Goal: Information Seeking & Learning: Learn about a topic

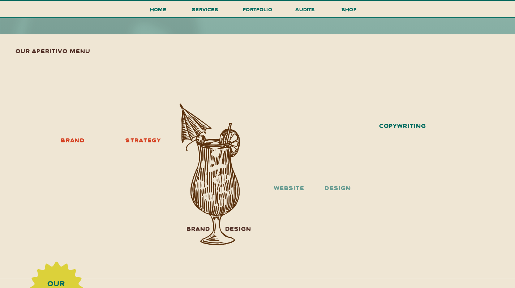
scroll to position [840, 0]
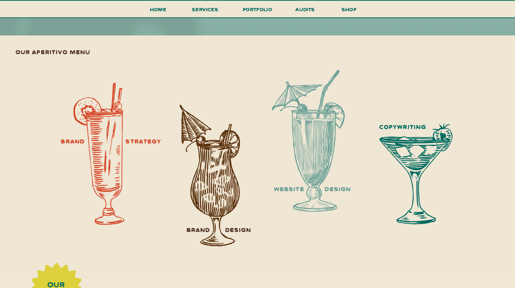
click at [116, 206] on div at bounding box center [98, 154] width 51 height 142
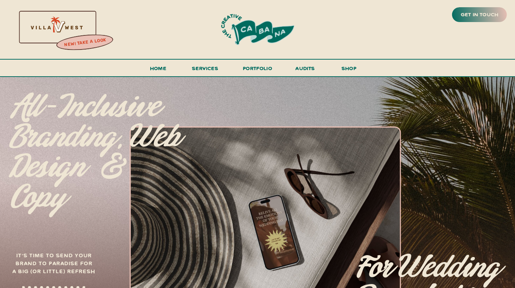
scroll to position [0, 0]
click at [202, 70] on span "services" at bounding box center [205, 68] width 26 height 7
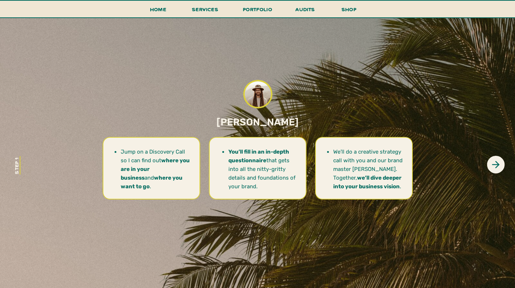
scroll to position [2561, 0]
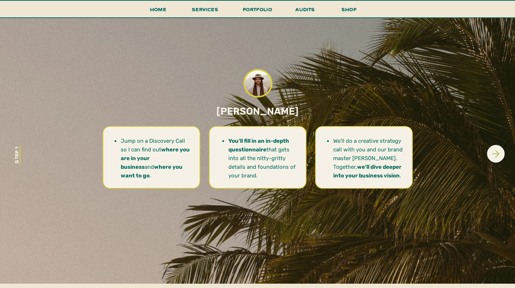
click at [499, 158] on icon at bounding box center [495, 153] width 11 height 11
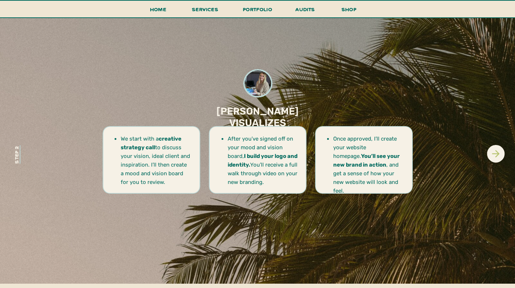
click at [498, 156] on icon at bounding box center [495, 153] width 11 height 11
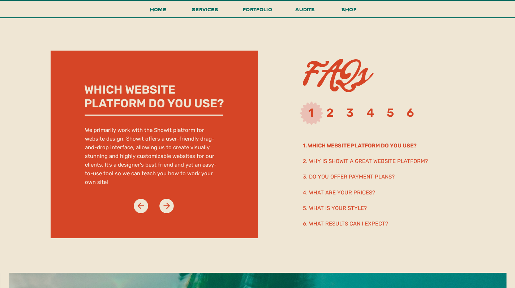
scroll to position [3694, 0]
click at [170, 203] on icon at bounding box center [167, 206] width 10 height 10
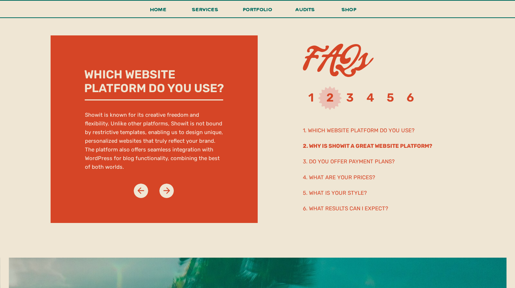
scroll to position [3709, 0]
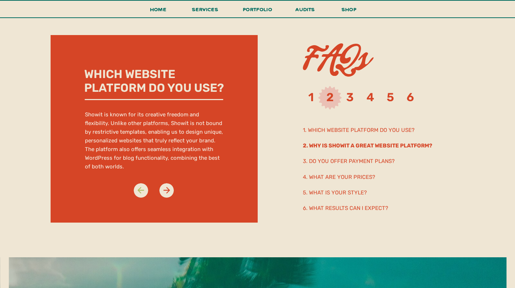
click at [139, 190] on icon at bounding box center [140, 190] width 7 height 7
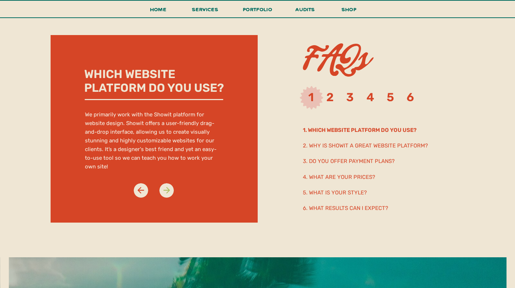
click at [163, 191] on icon at bounding box center [167, 190] width 10 height 10
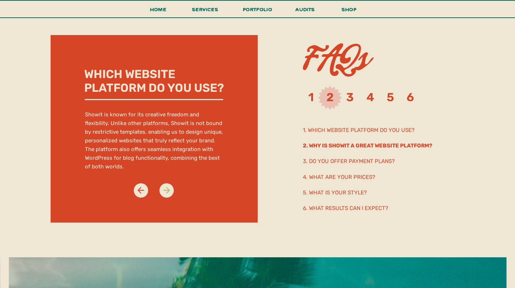
click at [163, 191] on icon at bounding box center [167, 190] width 10 height 10
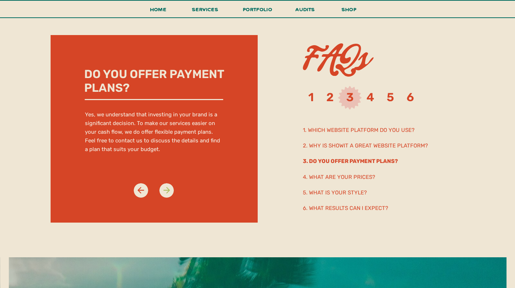
click at [163, 191] on icon at bounding box center [167, 190] width 10 height 10
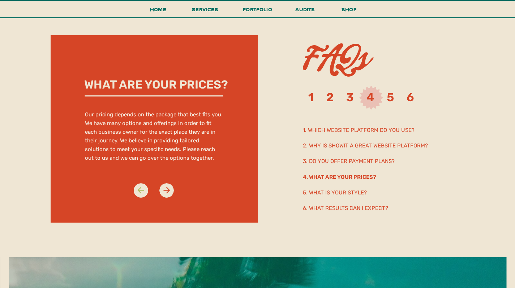
click at [136, 190] on icon at bounding box center [141, 190] width 10 height 10
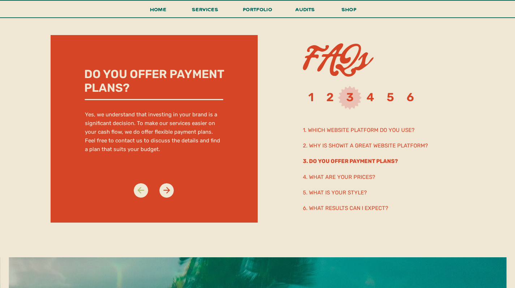
click at [136, 190] on icon at bounding box center [141, 190] width 10 height 10
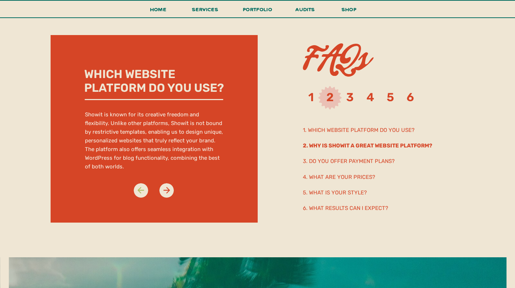
click at [136, 190] on icon at bounding box center [141, 190] width 10 height 10
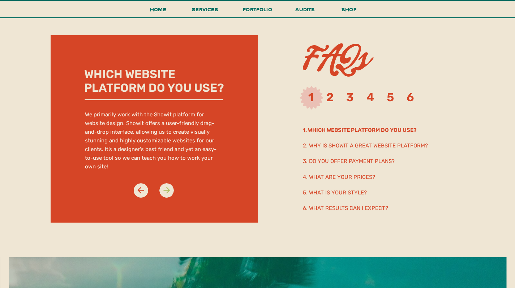
click at [168, 194] on icon at bounding box center [167, 190] width 10 height 10
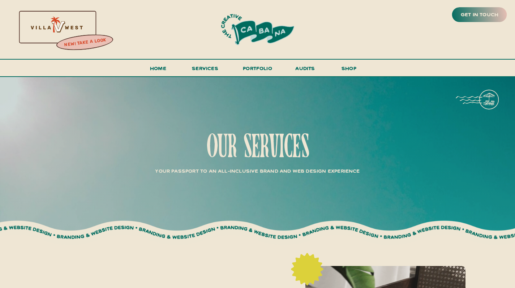
scroll to position [0, 0]
click at [254, 68] on h3 "portfolio" at bounding box center [258, 70] width 34 height 13
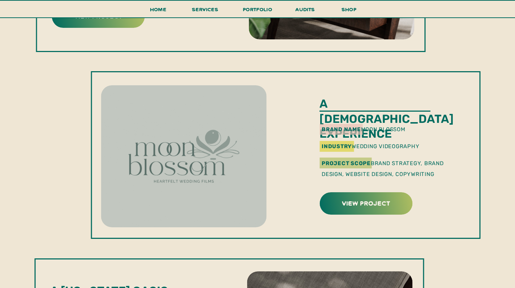
scroll to position [149, 0]
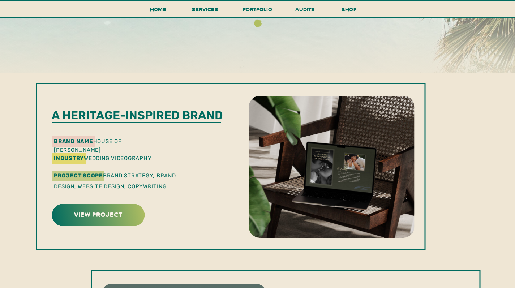
click at [87, 218] on h3 "view project" at bounding box center [98, 214] width 91 height 11
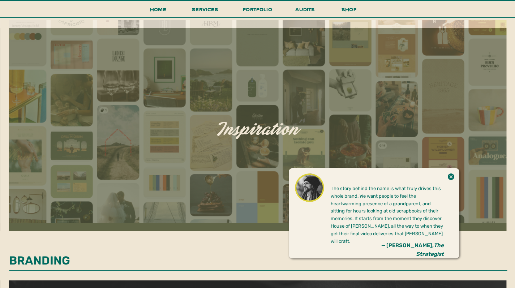
scroll to position [311, 0]
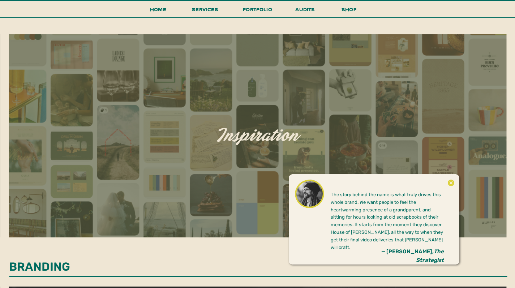
click at [451, 183] on icon at bounding box center [451, 183] width 8 height 14
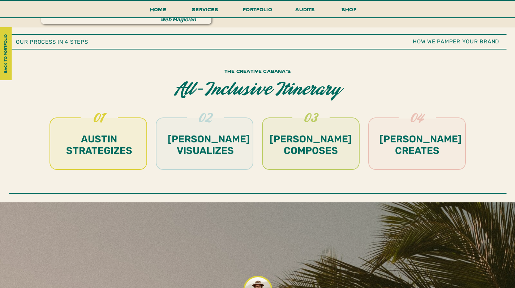
scroll to position [1788, 0]
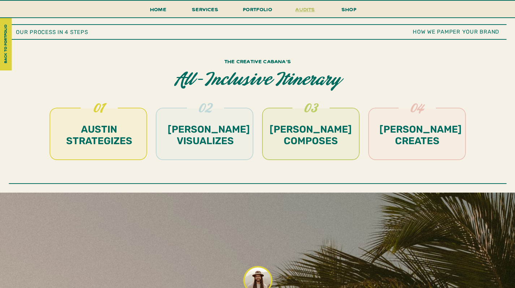
click at [296, 12] on h3 "audits" at bounding box center [306, 11] width 22 height 13
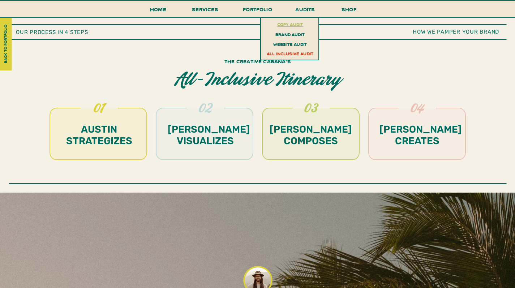
click at [288, 24] on h3 "copy audit" at bounding box center [290, 24] width 53 height 8
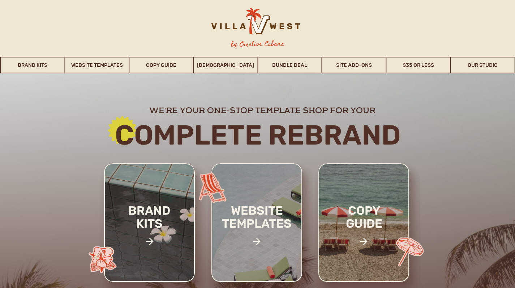
click at [56, 134] on div at bounding box center [254, 217] width 522 height 289
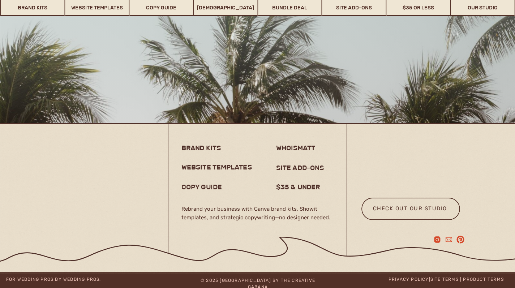
scroll to position [5725, 0]
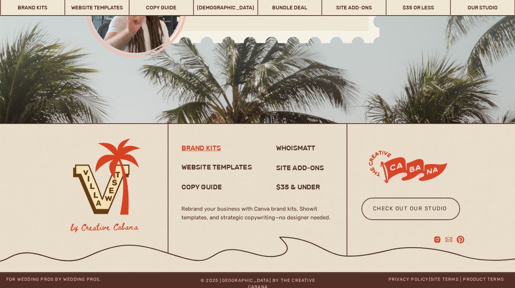
click at [204, 149] on h3 "brand kits" at bounding box center [203, 147] width 44 height 9
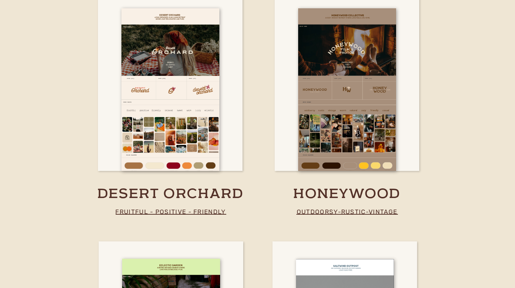
scroll to position [1313, 0]
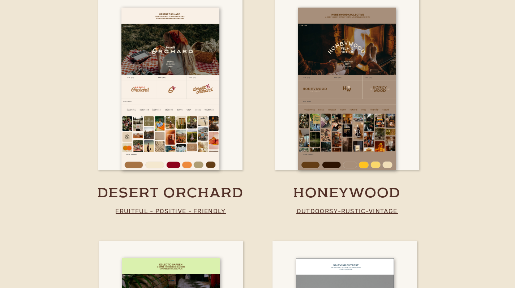
click at [161, 196] on h3 "desert orchard" at bounding box center [170, 194] width 176 height 18
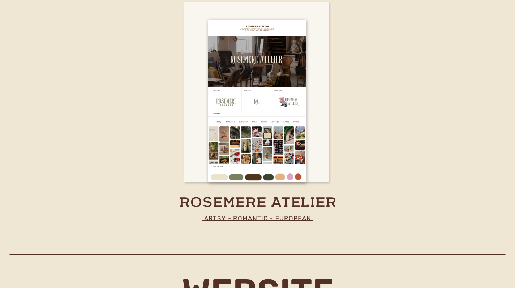
scroll to position [1822, 0]
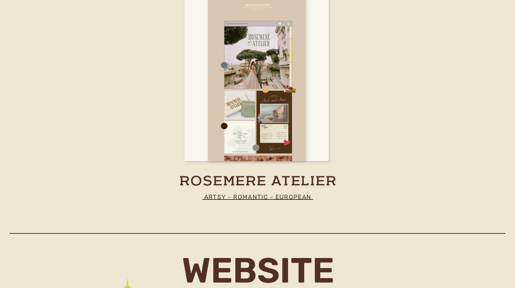
click at [263, 120] on div at bounding box center [257, 80] width 98 height 163
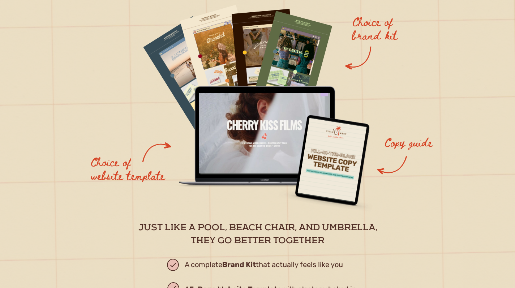
scroll to position [807, 0]
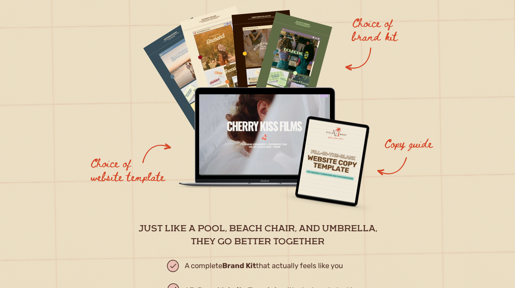
click at [254, 108] on div at bounding box center [264, 134] width 131 height 80
click at [251, 130] on div at bounding box center [264, 134] width 131 height 80
click at [252, 83] on div "Choice of website template Choice of brand kit Copy guide A 5-Page Website Temp…" at bounding box center [258, 156] width 434 height 472
click at [253, 69] on div at bounding box center [264, 64] width 67 height 108
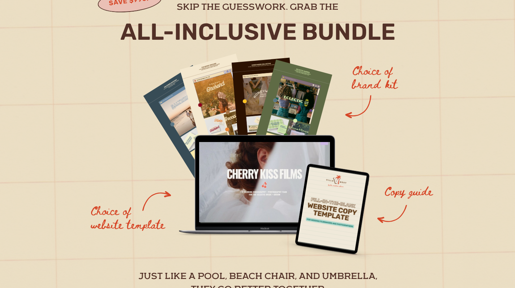
scroll to position [709, 0]
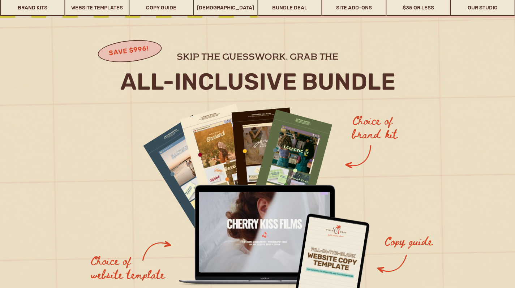
click at [224, 78] on h2 "All-Inclusive bundle" at bounding box center [258, 82] width 308 height 26
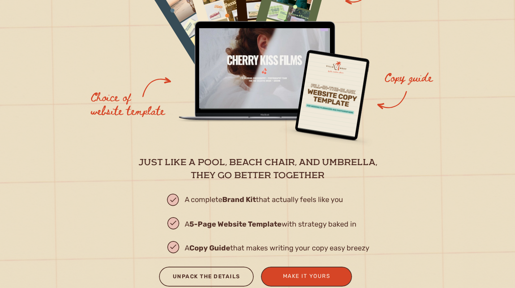
click at [233, 276] on div "Unpack the Details" at bounding box center [206, 278] width 81 height 12
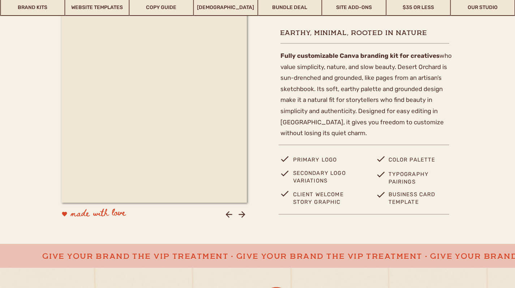
scroll to position [280, 0]
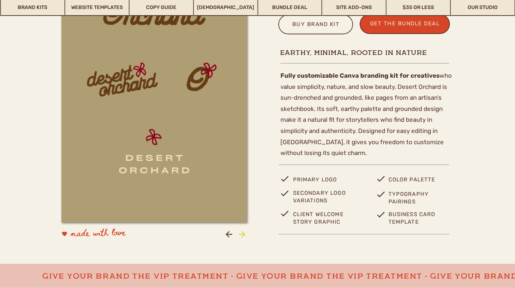
click at [243, 236] on icon at bounding box center [241, 234] width 7 height 7
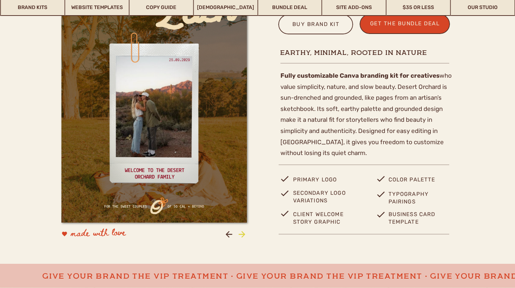
click at [243, 236] on icon at bounding box center [241, 234] width 7 height 7
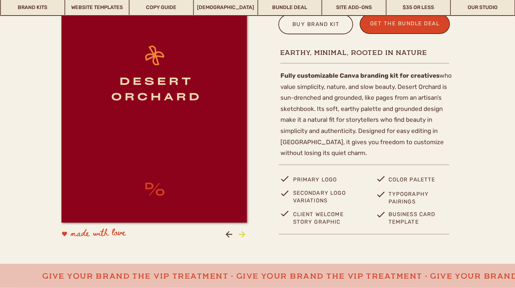
click at [243, 236] on icon at bounding box center [241, 234] width 7 height 7
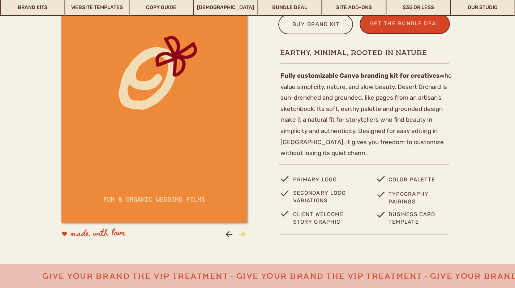
click at [243, 236] on icon at bounding box center [241, 234] width 7 height 7
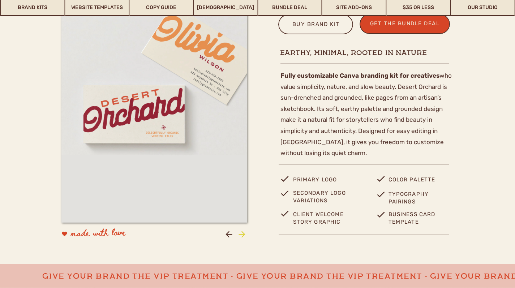
click at [243, 236] on icon at bounding box center [241, 234] width 7 height 7
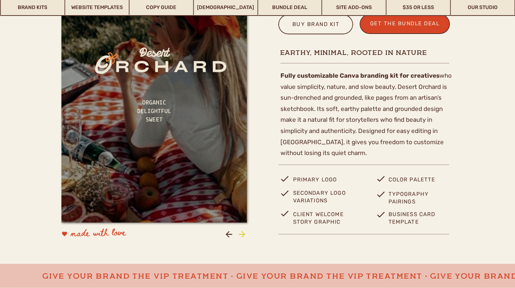
click at [243, 236] on icon at bounding box center [241, 234] width 7 height 7
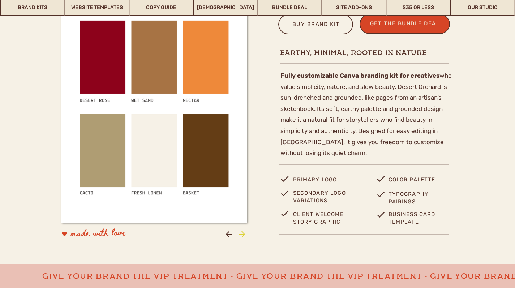
click at [243, 236] on icon at bounding box center [241, 234] width 7 height 7
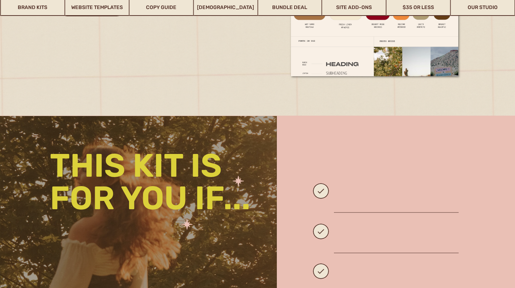
scroll to position [905, 0]
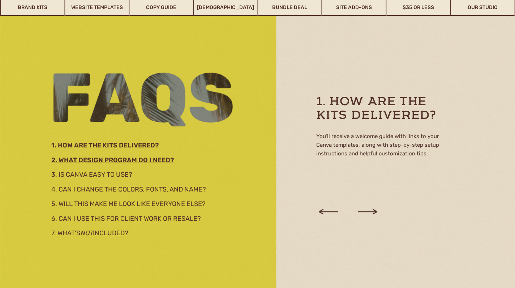
click at [95, 162] on h3 "2. What design program do I need?" at bounding box center [129, 159] width 156 height 8
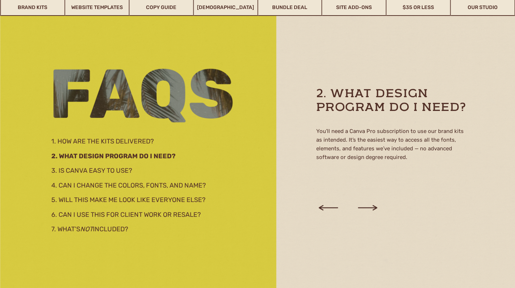
scroll to position [1239, 0]
click at [104, 168] on h2 "3. Is Canva easy to use?" at bounding box center [138, 169] width 175 height 8
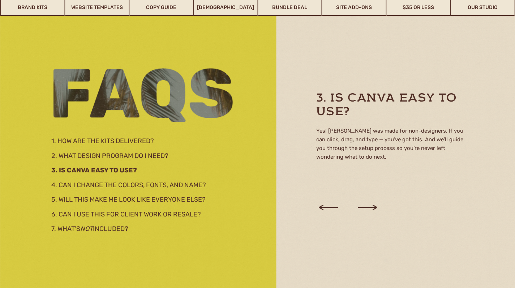
click at [107, 179] on div at bounding box center [257, 144] width 515 height 288
click at [107, 188] on h2 "4. Can I change the colors, fonts, and name?" at bounding box center [136, 184] width 171 height 8
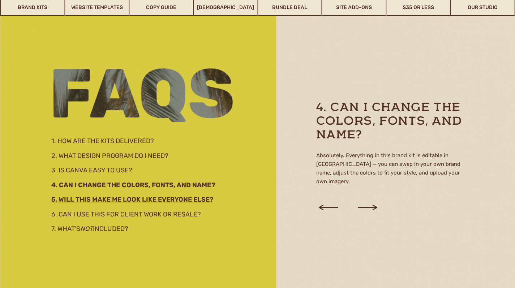
click at [107, 202] on h2 "5. Will this make me look like everyone else?" at bounding box center [139, 198] width 177 height 8
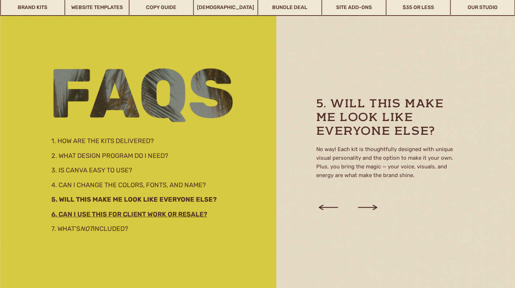
click at [106, 211] on h3 "6. Can I use this for client work or resale?" at bounding box center [139, 213] width 177 height 8
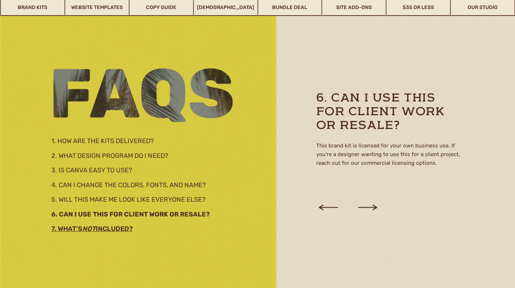
click at [101, 226] on h3 "7. What’s not included?" at bounding box center [129, 228] width 156 height 8
click at [368, 207] on icon at bounding box center [367, 207] width 25 height 27
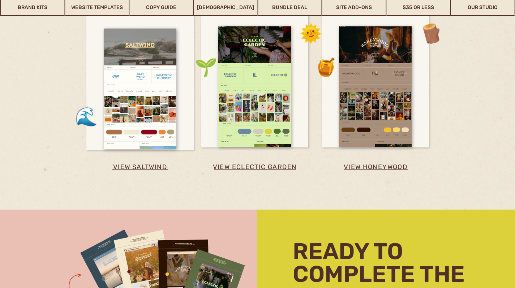
scroll to position [1779, 0]
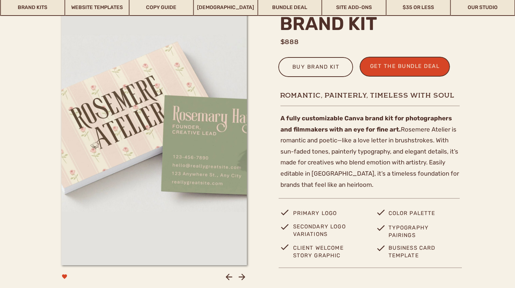
scroll to position [240, 0]
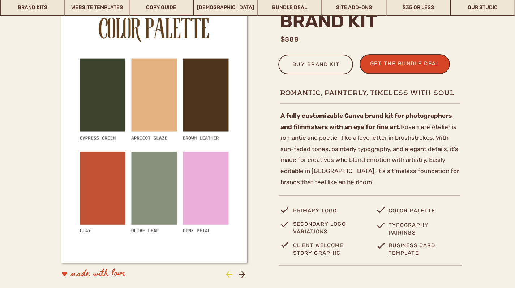
click at [230, 274] on icon at bounding box center [229, 275] width 10 height 10
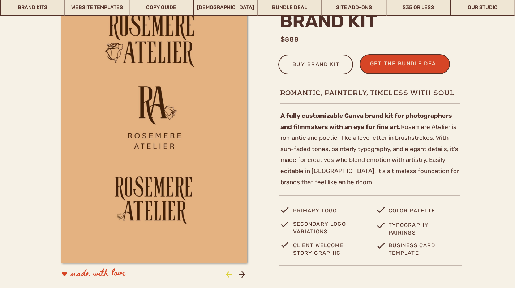
click at [230, 274] on icon at bounding box center [229, 275] width 10 height 10
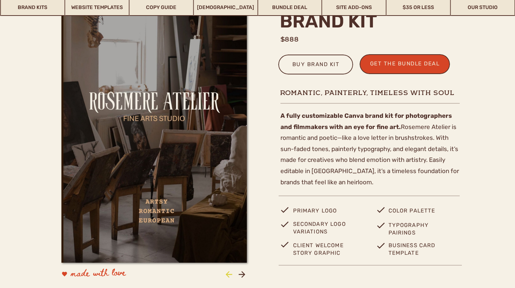
click at [232, 275] on icon at bounding box center [229, 275] width 10 height 10
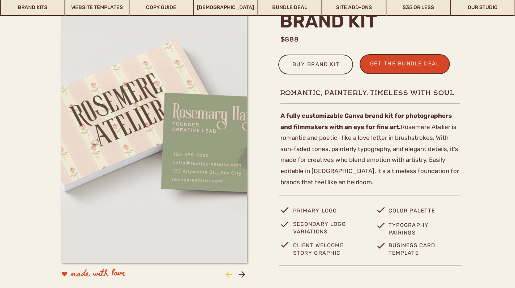
click at [231, 275] on icon at bounding box center [229, 275] width 10 height 10
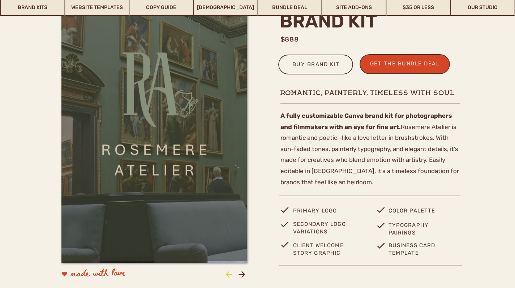
click at [231, 275] on icon at bounding box center [229, 275] width 10 height 10
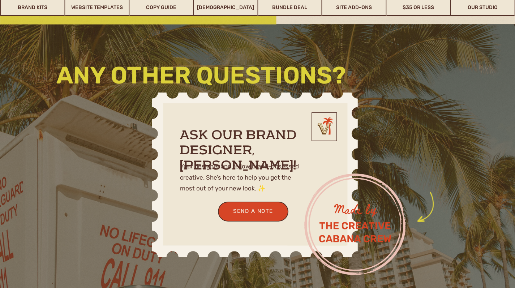
scroll to position [1531, 0]
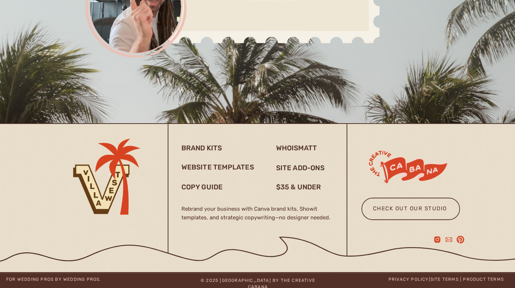
scroll to position [2088, 0]
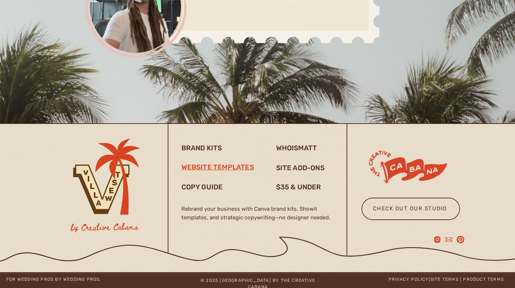
click at [217, 167] on h3 "website templates" at bounding box center [219, 168] width 76 height 10
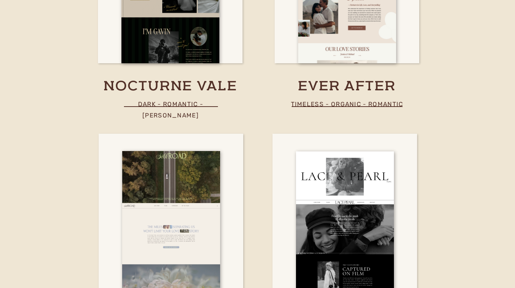
scroll to position [2410, 0]
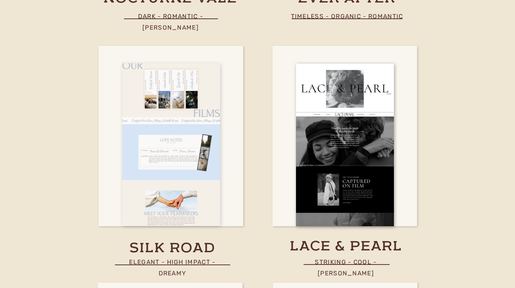
click at [193, 194] on div at bounding box center [171, 144] width 98 height 163
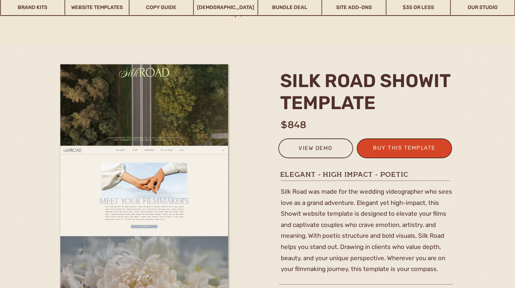
scroll to position [89, 0]
